Goal: Subscribe to service/newsletter

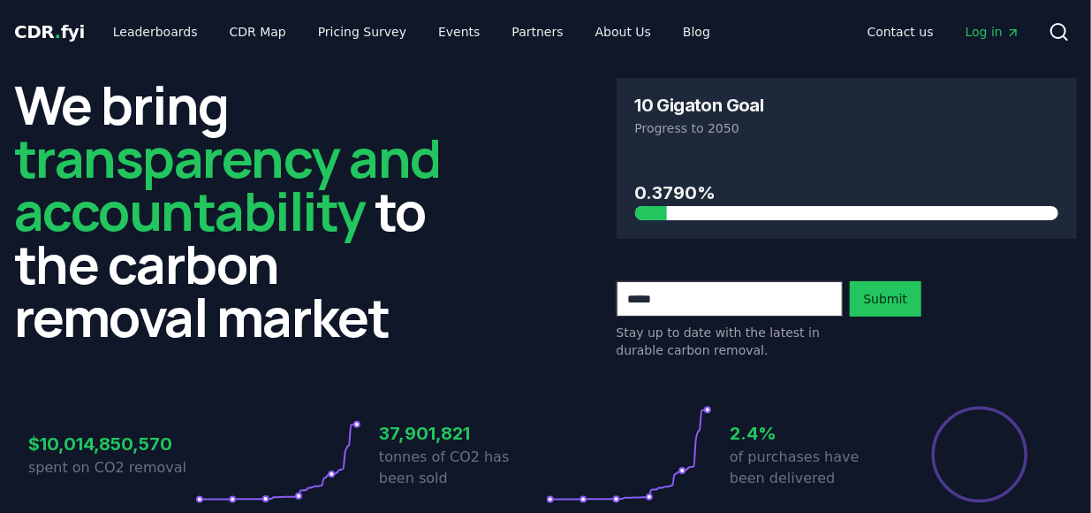
drag, startPoint x: 244, startPoint y: 28, endPoint x: 486, endPoint y: 156, distance: 273.6
click at [488, 156] on div "We bring transparency and accountability to the carbon removal market 10 Gigato…" at bounding box center [545, 218] width 1063 height 281
click at [247, 36] on link "CDR Map" at bounding box center [258, 32] width 85 height 32
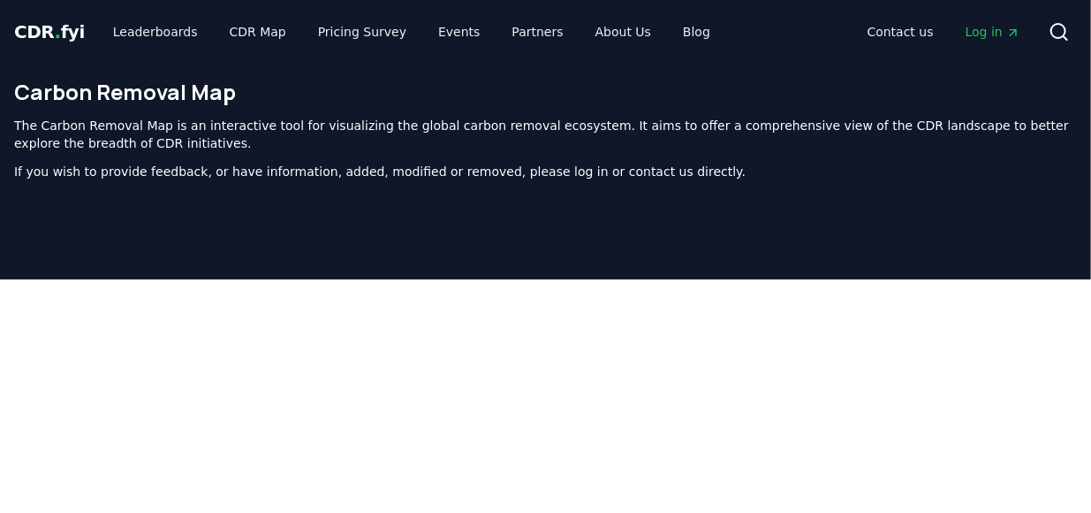
click at [982, 30] on span "Log in" at bounding box center [993, 32] width 55 height 18
click at [25, 33] on span "CDR . fyi" at bounding box center [49, 31] width 71 height 21
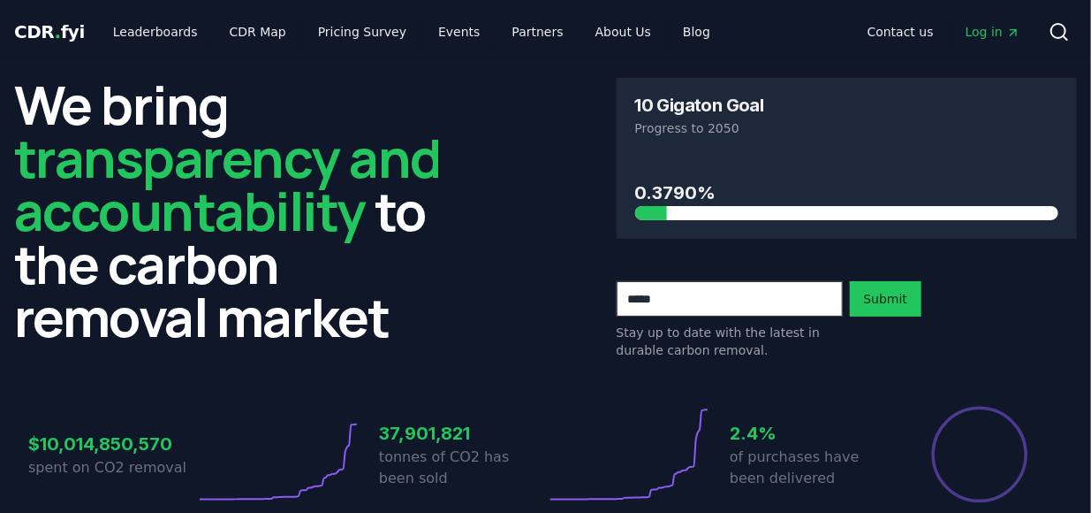
click at [691, 300] on input "email" at bounding box center [730, 298] width 226 height 35
type input "**********"
click at [877, 303] on button "Submit" at bounding box center [886, 298] width 72 height 35
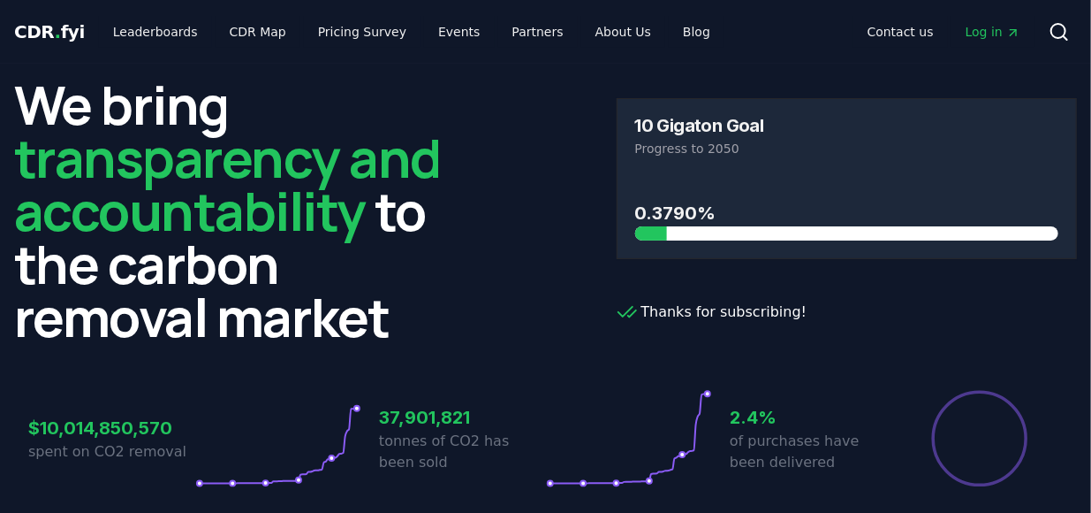
click at [981, 42] on link "Log in" at bounding box center [993, 32] width 83 height 32
